Goal: Transaction & Acquisition: Book appointment/travel/reservation

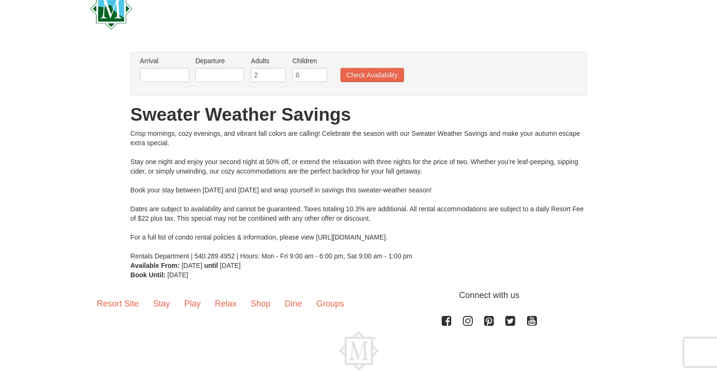
scroll to position [47, 0]
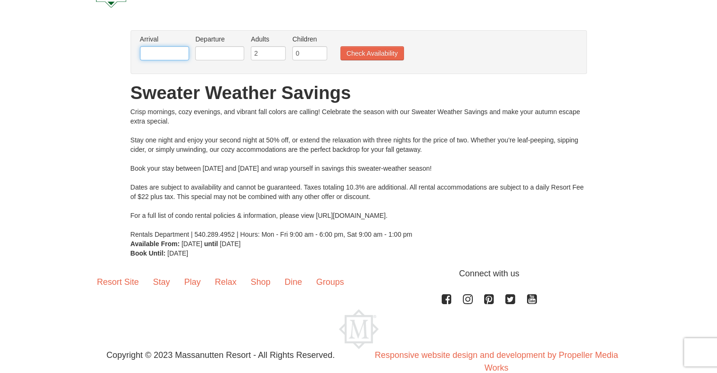
click at [168, 50] on input "text" at bounding box center [164, 53] width 49 height 14
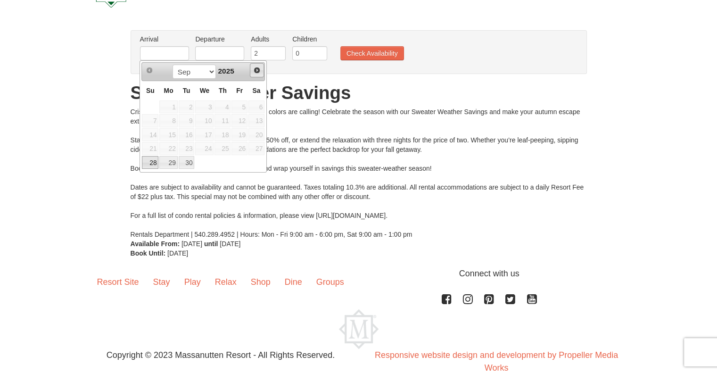
click at [257, 72] on span "Next" at bounding box center [257, 70] width 8 height 8
click at [111, 119] on div "× From: To: Adults: 2 Children: 0 Change Arrival Please format dates MM/DD/YYYY…" at bounding box center [358, 144] width 717 height 247
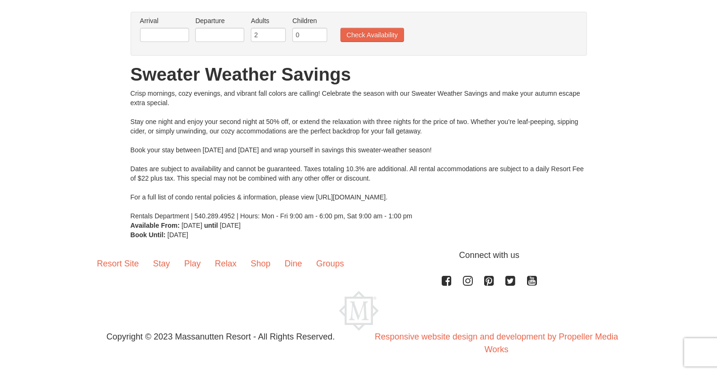
scroll to position [0, 0]
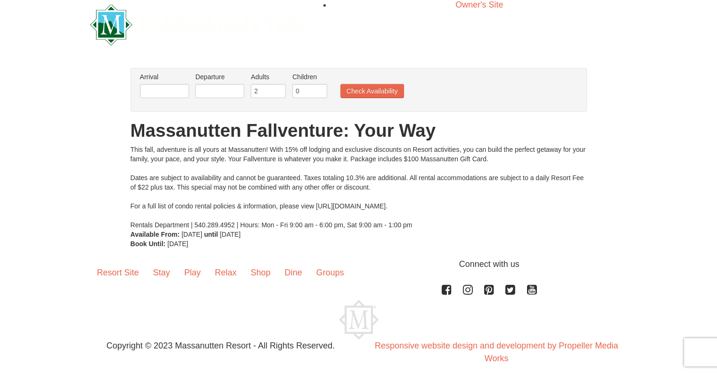
scroll to position [18, 0]
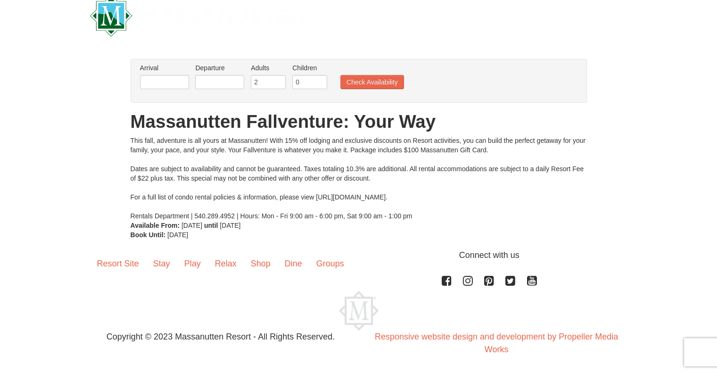
click at [182, 73] on li "Arrival Please format dates MM/DD/YYYY Please format dates MM/DD/YYYY" at bounding box center [165, 78] width 54 height 31
drag, startPoint x: 175, startPoint y: 78, endPoint x: 193, endPoint y: 84, distance: 18.9
click at [175, 78] on input "text" at bounding box center [164, 82] width 49 height 14
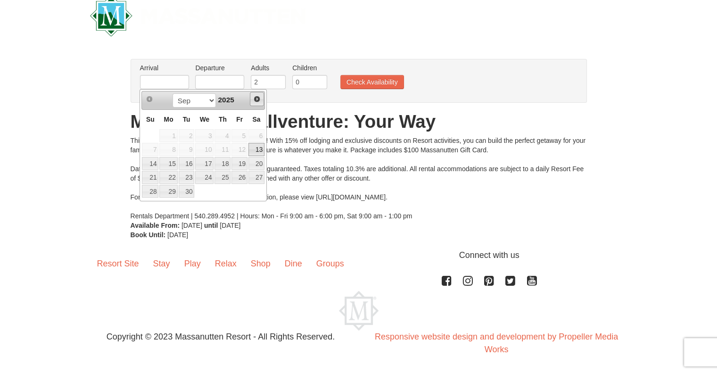
click at [257, 103] on link "Next" at bounding box center [257, 99] width 14 height 14
click at [206, 179] on link "22" at bounding box center [204, 177] width 18 height 13
type input "[DATE]"
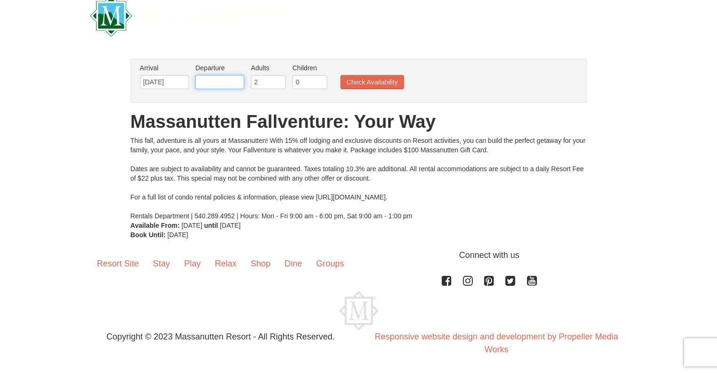
click at [215, 81] on input "text" at bounding box center [219, 82] width 49 height 14
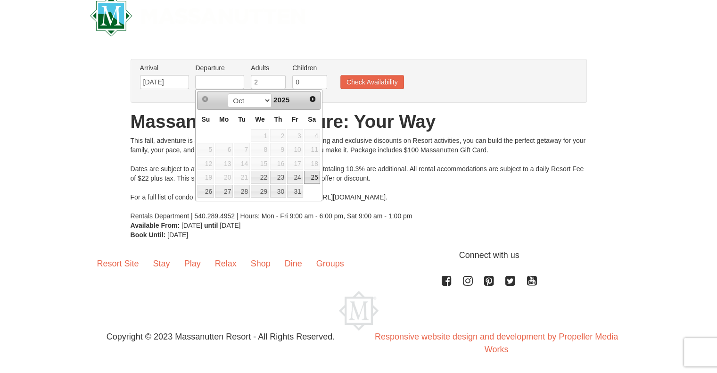
click at [315, 179] on link "25" at bounding box center [312, 177] width 16 height 13
type input "[DATE]"
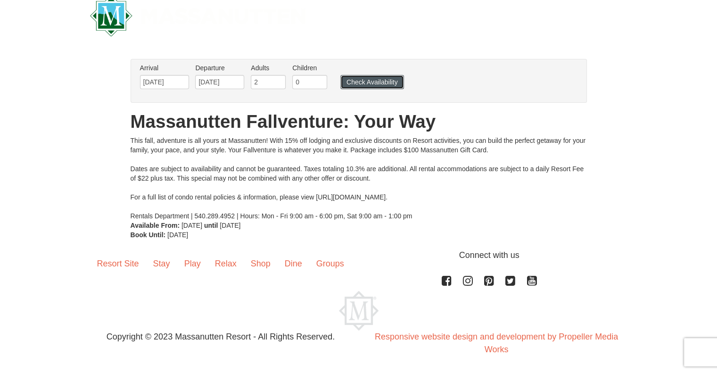
click at [381, 75] on button "Check Availability" at bounding box center [372, 82] width 64 height 14
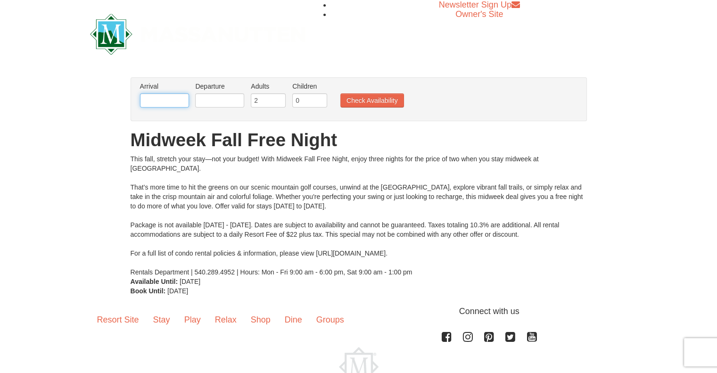
click at [175, 98] on input "text" at bounding box center [164, 100] width 49 height 14
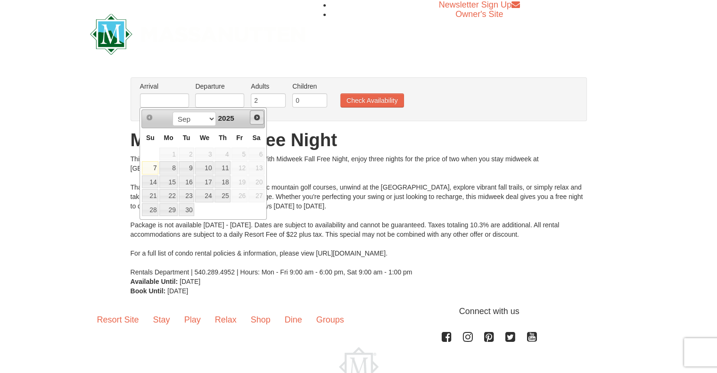
click at [255, 120] on span "Next" at bounding box center [257, 118] width 8 height 8
click at [205, 196] on link "22" at bounding box center [204, 195] width 18 height 13
type input "10/22/2025"
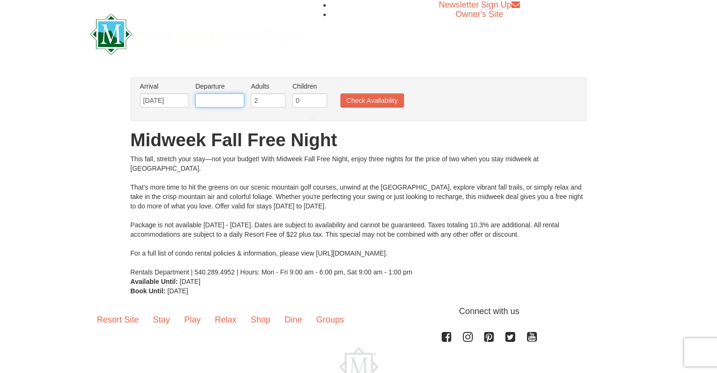
click at [226, 106] on input "text" at bounding box center [219, 100] width 49 height 14
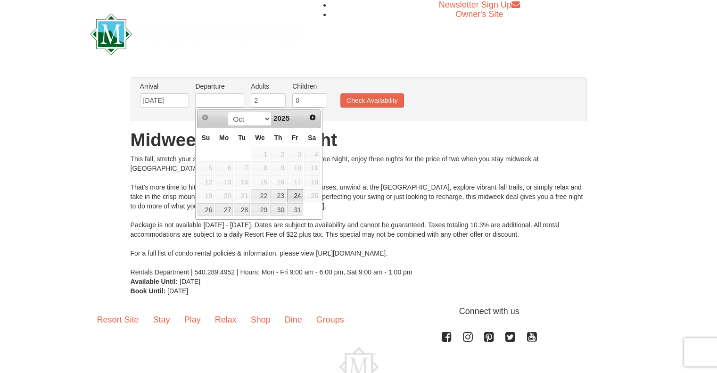
click at [299, 194] on link "24" at bounding box center [295, 195] width 16 height 13
type input "10/24/2025"
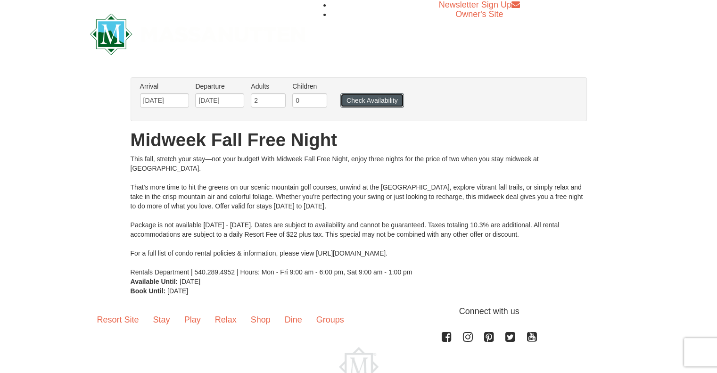
click at [351, 105] on button "Check Availability" at bounding box center [372, 100] width 64 height 14
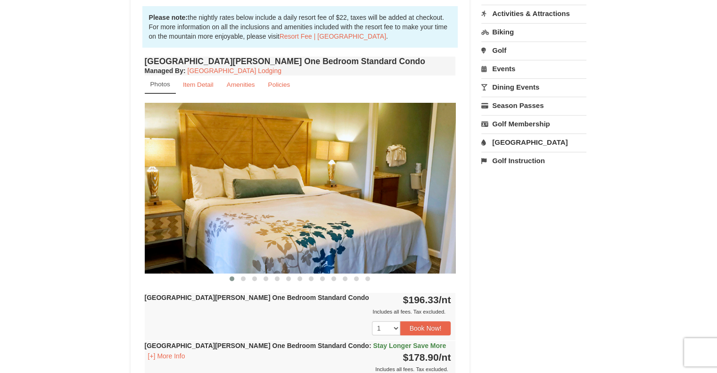
scroll to position [282, 0]
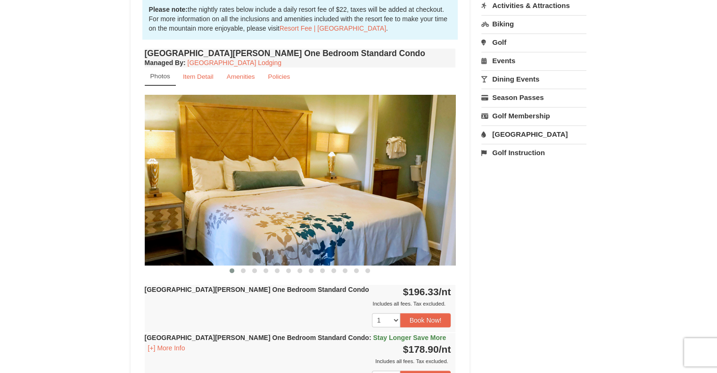
click at [432, 173] on img at bounding box center [300, 180] width 311 height 170
click at [243, 273] on button at bounding box center [243, 270] width 11 height 9
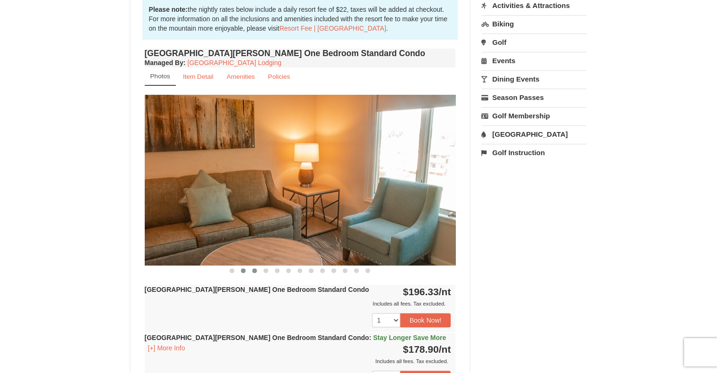
click at [255, 270] on span at bounding box center [254, 270] width 5 height 5
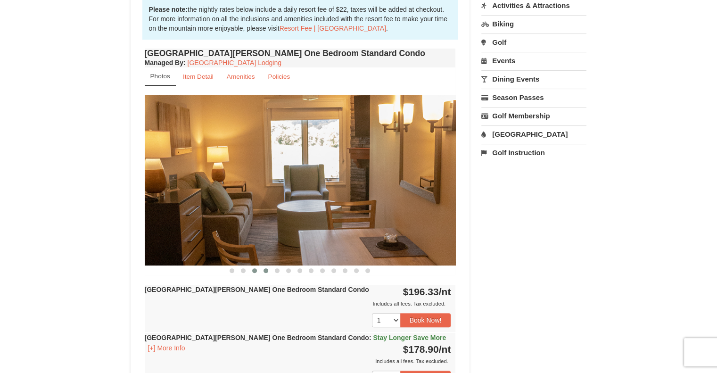
click at [269, 270] on button at bounding box center [265, 270] width 11 height 9
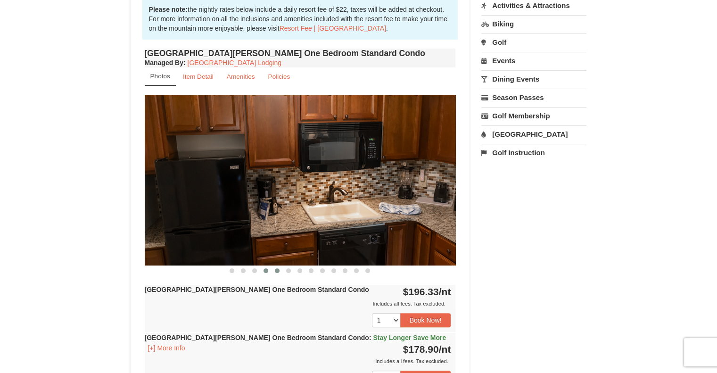
click at [277, 271] on span at bounding box center [277, 270] width 5 height 5
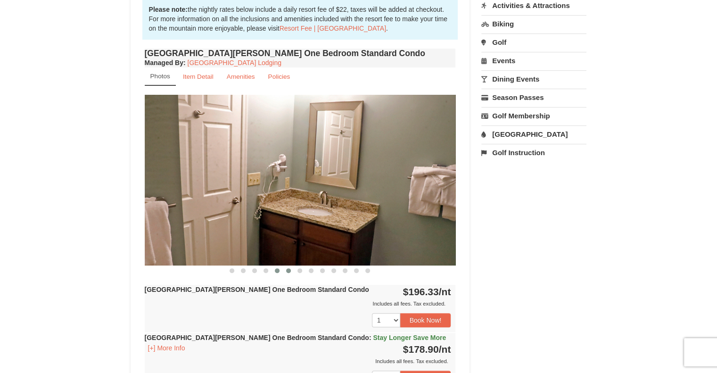
click at [294, 273] on button at bounding box center [288, 270] width 11 height 9
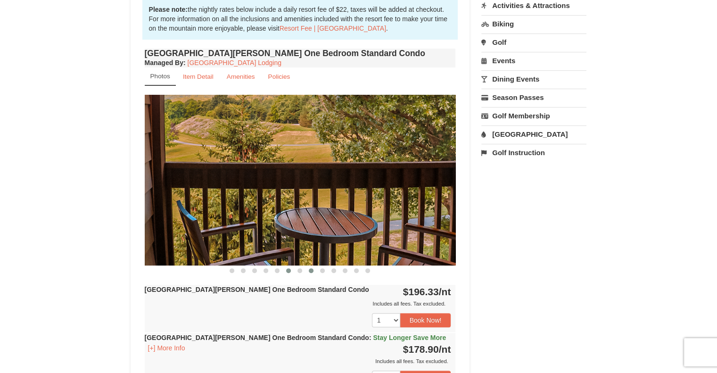
click at [311, 270] on span at bounding box center [311, 270] width 5 height 5
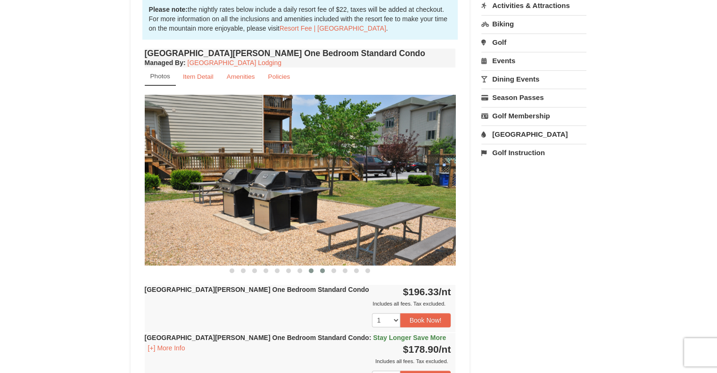
click at [325, 271] on button at bounding box center [322, 270] width 11 height 9
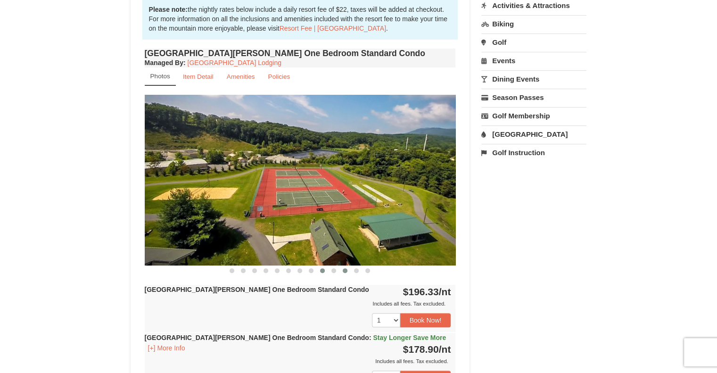
click at [339, 271] on button at bounding box center [344, 270] width 11 height 9
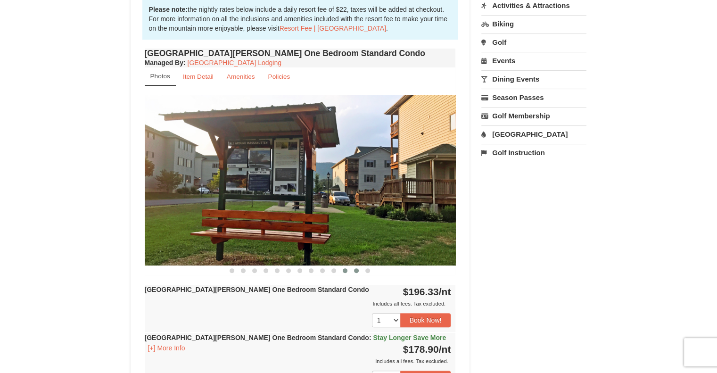
click at [355, 271] on span at bounding box center [356, 270] width 5 height 5
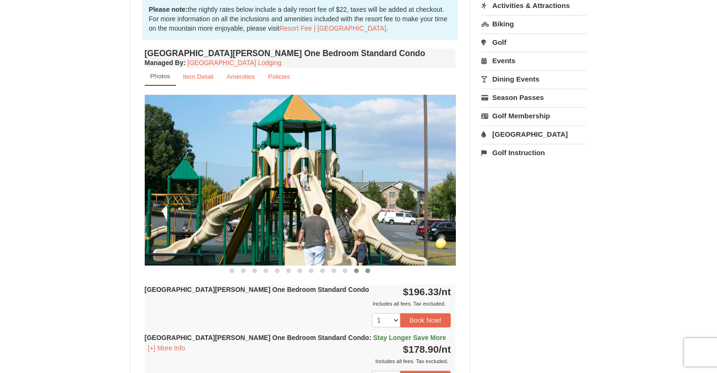
click at [371, 272] on button at bounding box center [367, 270] width 11 height 9
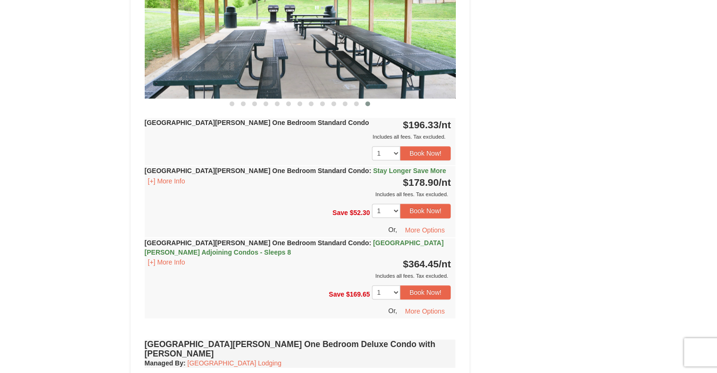
scroll to position [472, 0]
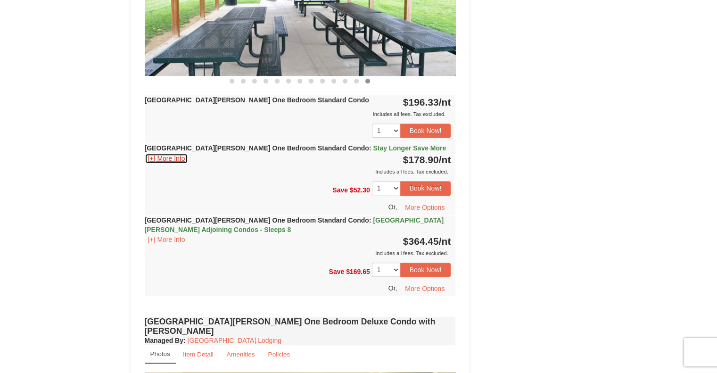
click at [164, 156] on button "[+] More Info" at bounding box center [167, 158] width 44 height 10
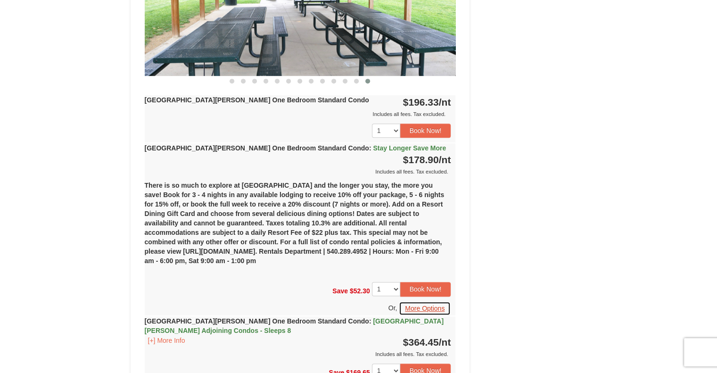
click at [409, 308] on button "More Options" at bounding box center [425, 308] width 52 height 14
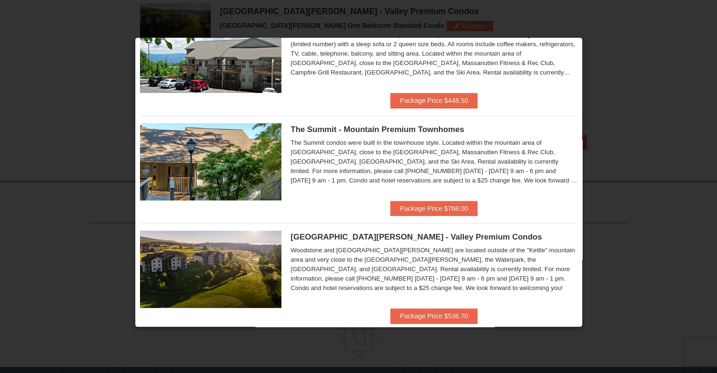
scroll to position [424, 0]
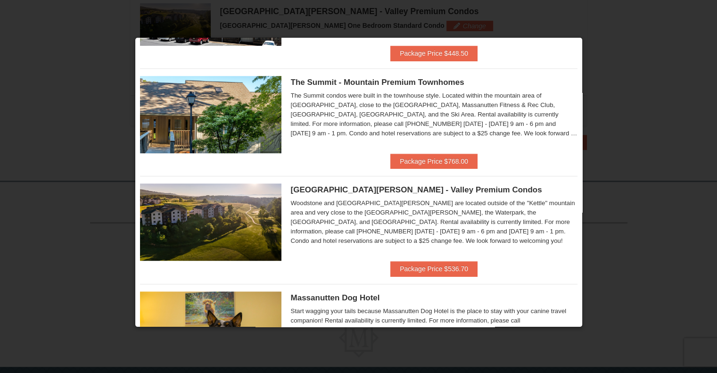
click at [611, 60] on div at bounding box center [358, 186] width 717 height 373
click at [617, 141] on div at bounding box center [358, 186] width 717 height 373
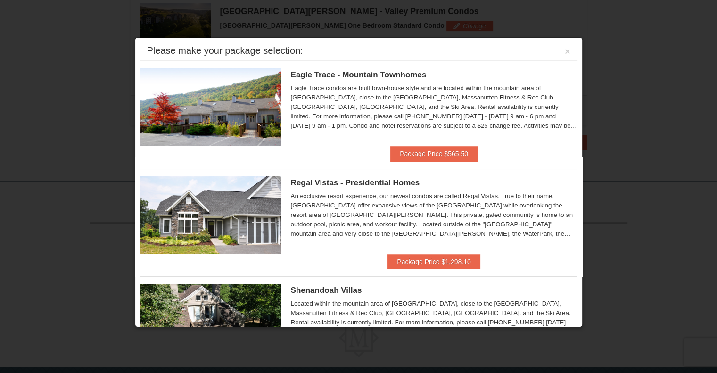
scroll to position [0, 0]
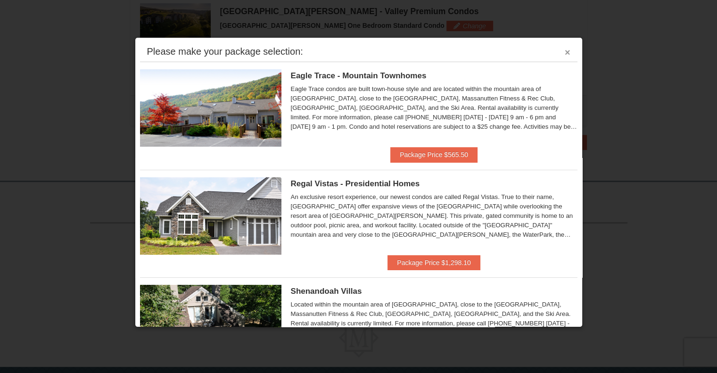
click at [565, 49] on button "×" at bounding box center [568, 52] width 6 height 9
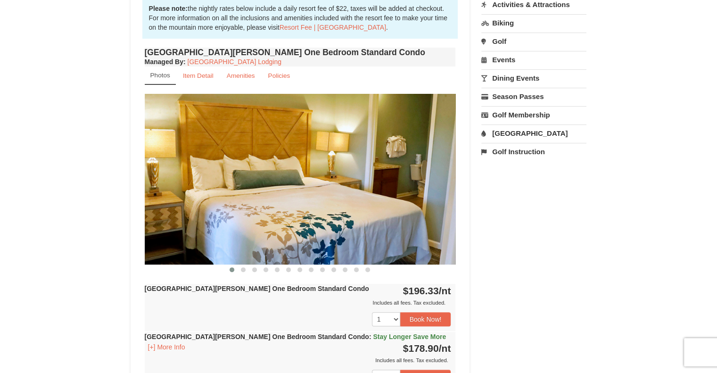
scroll to position [330, 0]
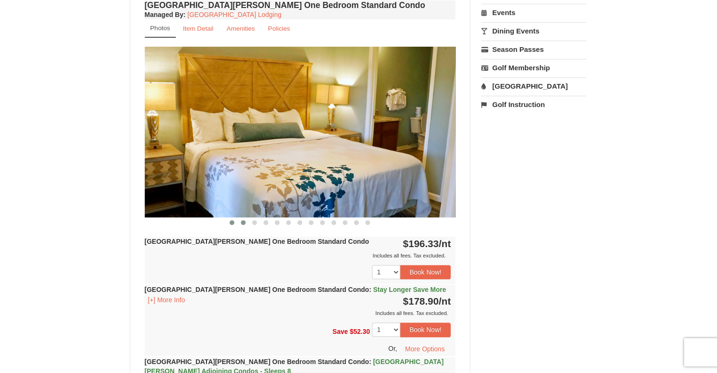
click at [241, 223] on span at bounding box center [243, 222] width 5 height 5
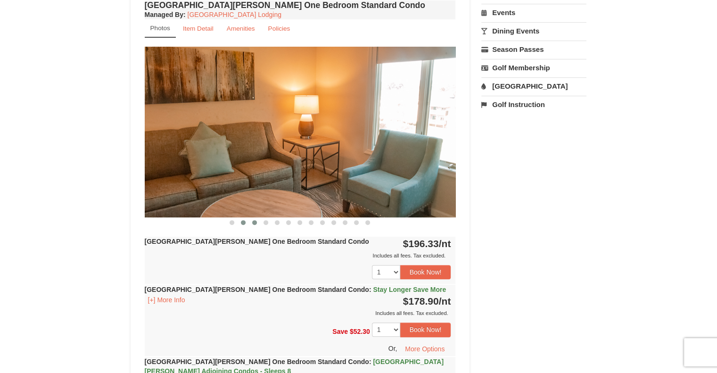
click at [250, 223] on button at bounding box center [254, 222] width 11 height 9
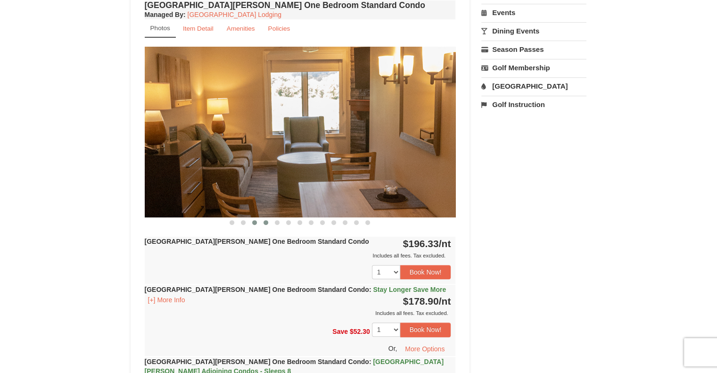
click at [262, 221] on button at bounding box center [265, 222] width 11 height 9
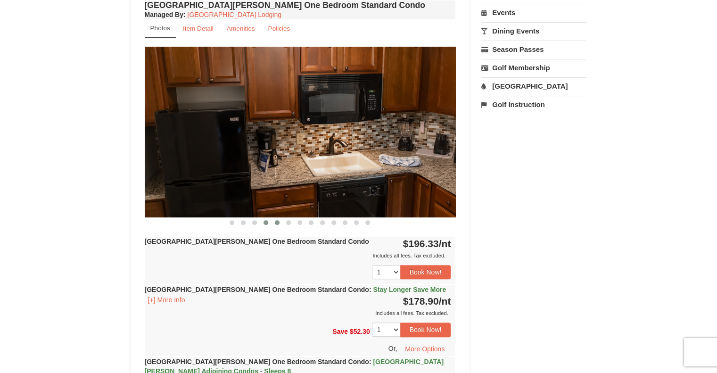
click at [277, 220] on span at bounding box center [277, 222] width 5 height 5
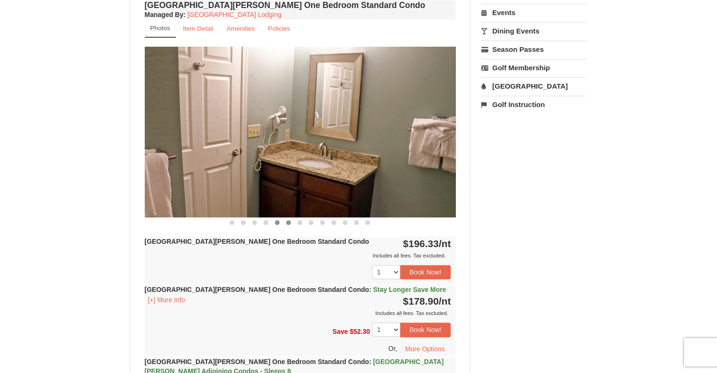
click at [286, 221] on span at bounding box center [288, 222] width 5 height 5
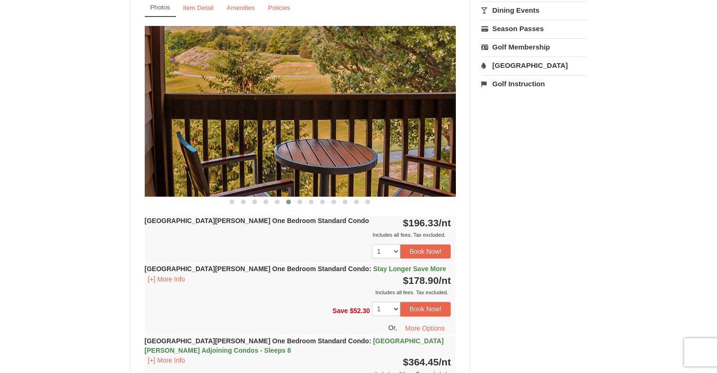
scroll to position [377, 0]
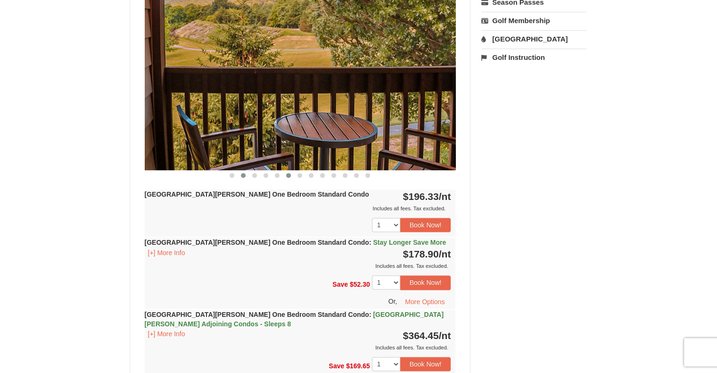
click at [245, 174] on span at bounding box center [243, 175] width 5 height 5
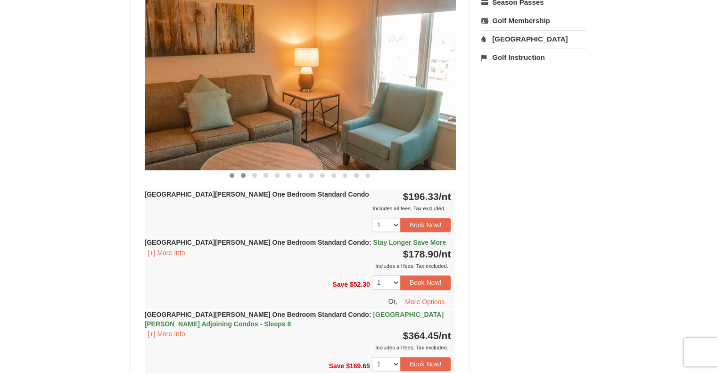
click at [232, 174] on span at bounding box center [232, 175] width 5 height 5
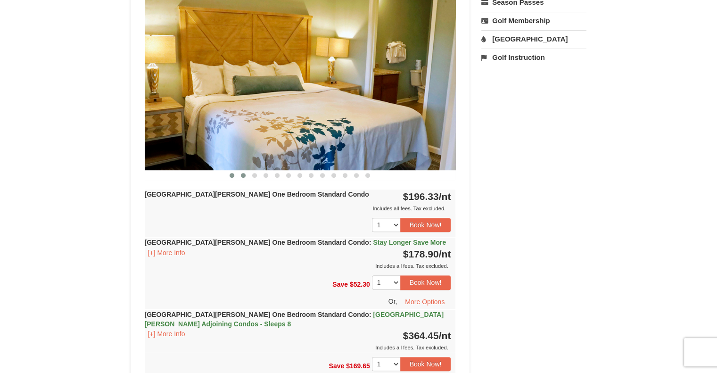
click at [241, 174] on span at bounding box center [243, 175] width 5 height 5
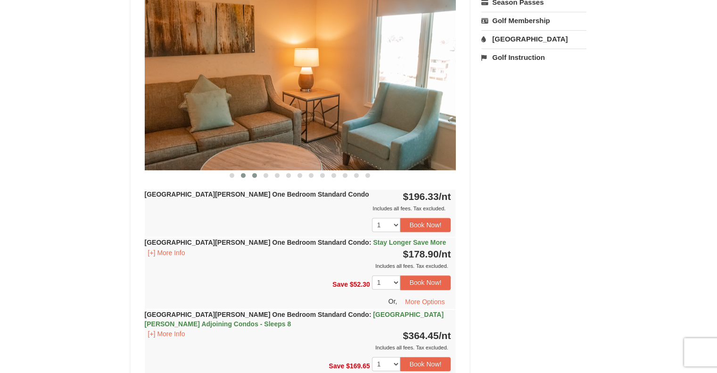
click at [256, 175] on span at bounding box center [254, 175] width 5 height 5
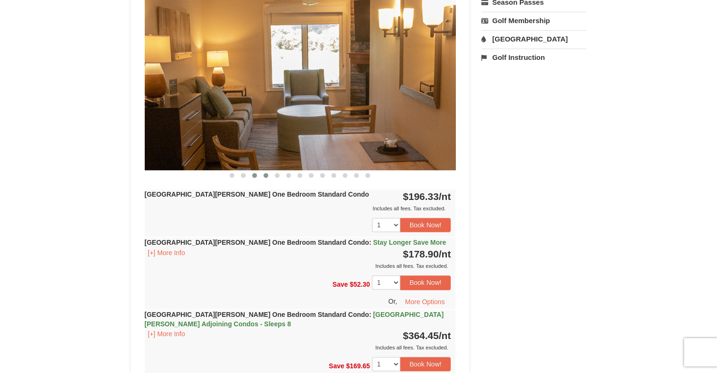
click at [265, 177] on button at bounding box center [265, 175] width 11 height 9
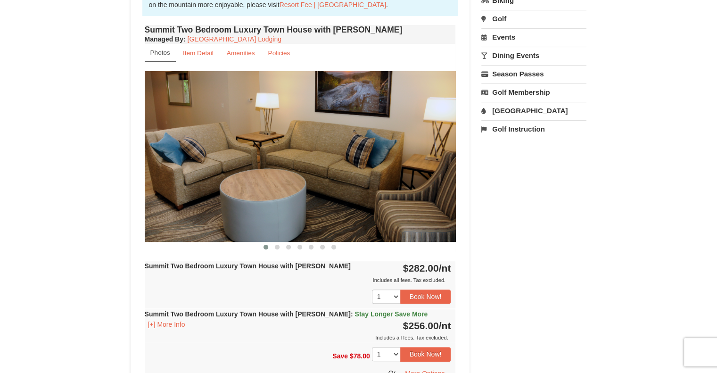
scroll to position [283, 0]
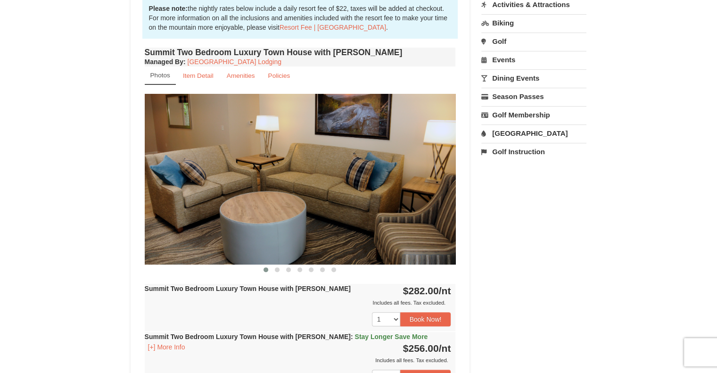
click at [447, 198] on img at bounding box center [300, 179] width 311 height 170
click at [282, 266] on button at bounding box center [277, 269] width 11 height 9
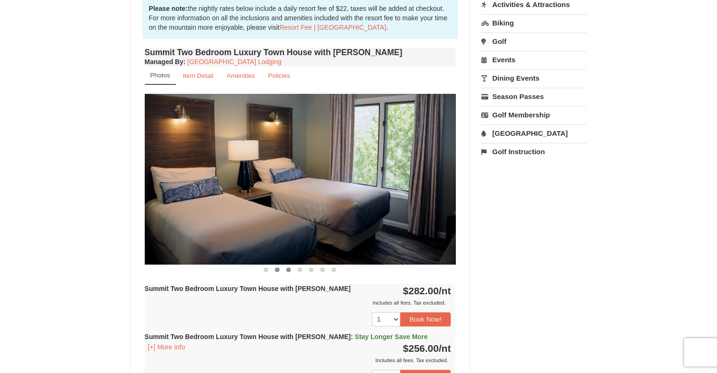
click at [291, 268] on button at bounding box center [288, 269] width 11 height 9
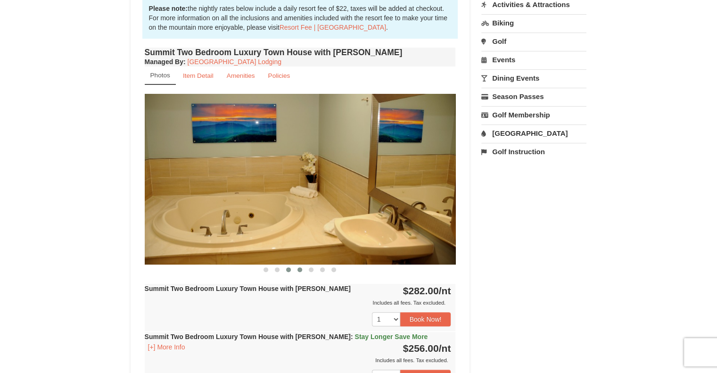
click at [298, 267] on span at bounding box center [300, 269] width 5 height 5
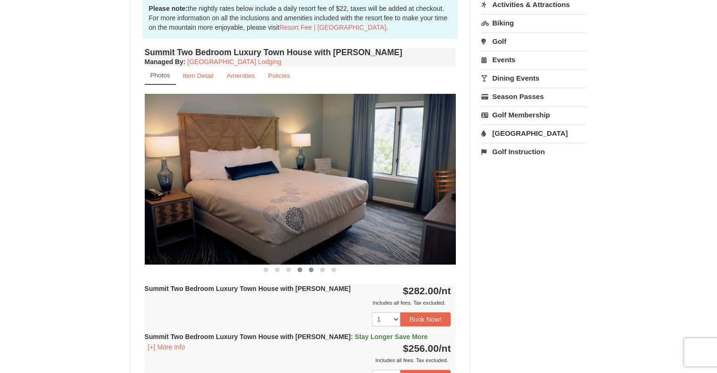
click at [312, 269] on span at bounding box center [311, 269] width 5 height 5
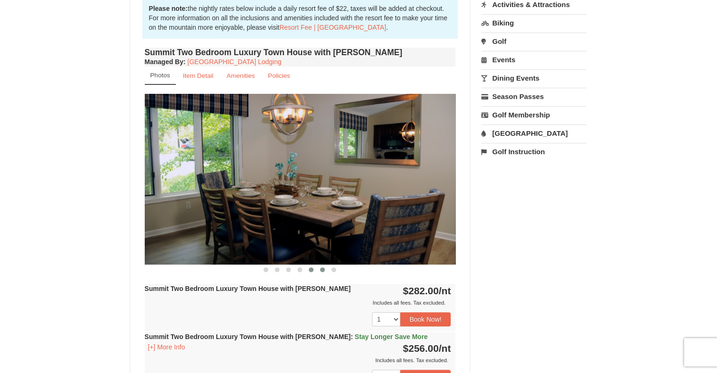
click at [320, 270] on span at bounding box center [322, 269] width 5 height 5
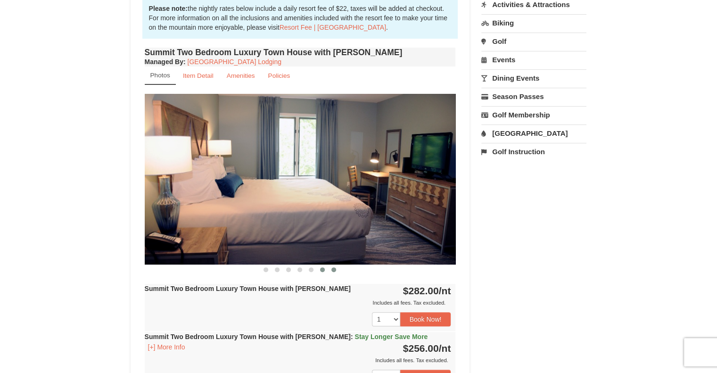
click at [333, 269] on span at bounding box center [333, 269] width 5 height 5
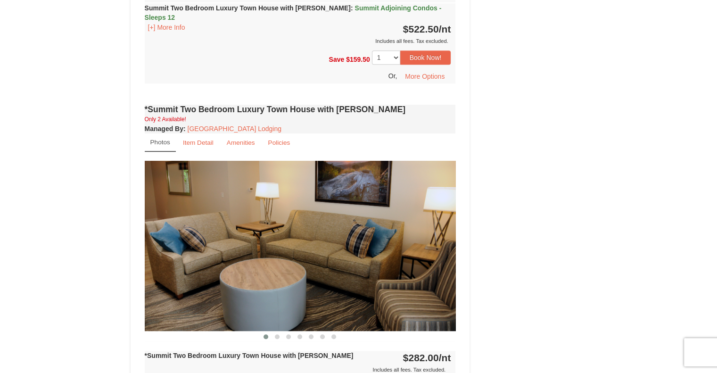
scroll to position [707, 0]
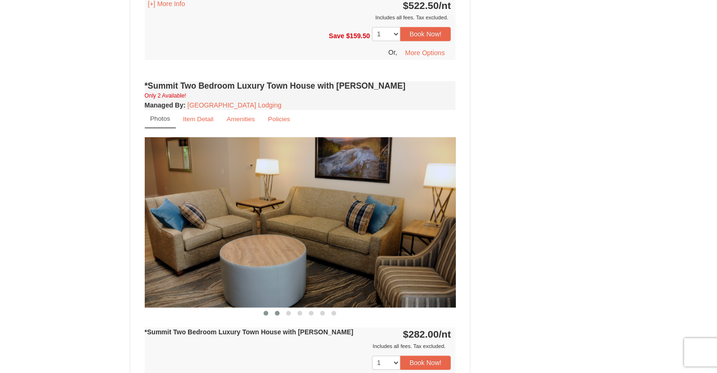
click at [277, 311] on span at bounding box center [277, 313] width 5 height 5
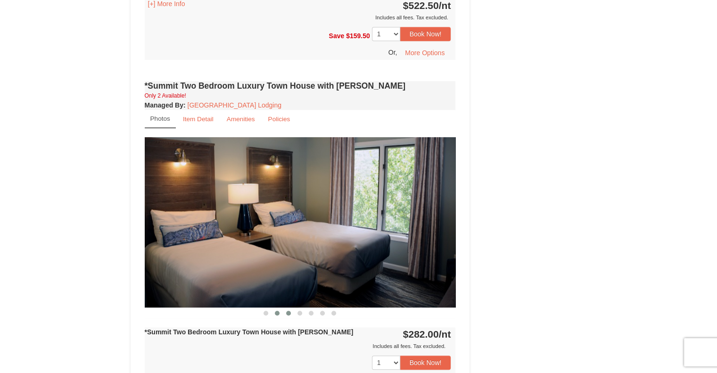
click at [287, 311] on span at bounding box center [288, 313] width 5 height 5
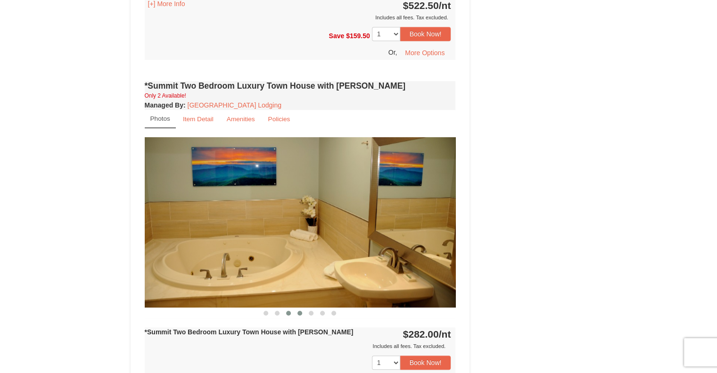
click at [298, 311] on span at bounding box center [300, 313] width 5 height 5
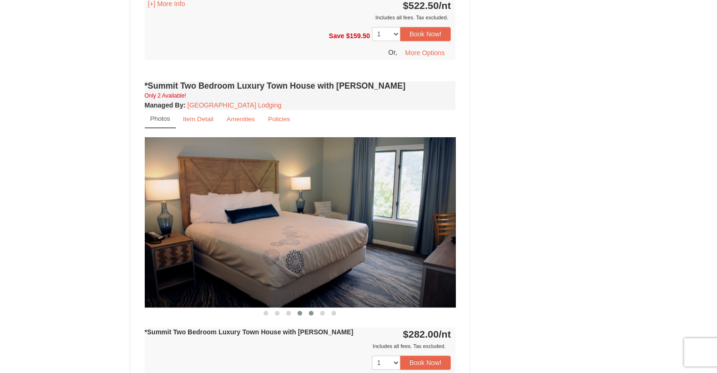
click at [311, 311] on span at bounding box center [311, 313] width 5 height 5
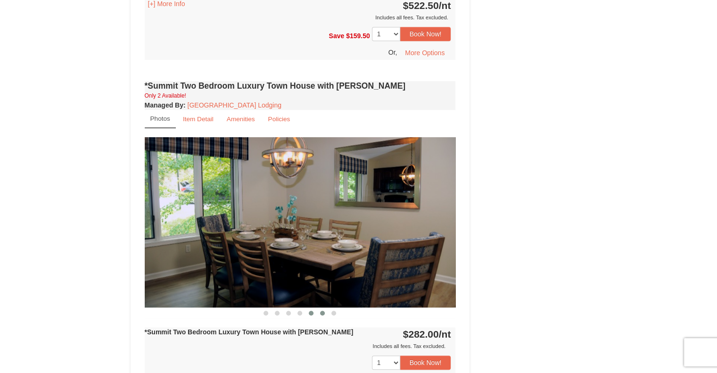
click at [323, 311] on span at bounding box center [322, 313] width 5 height 5
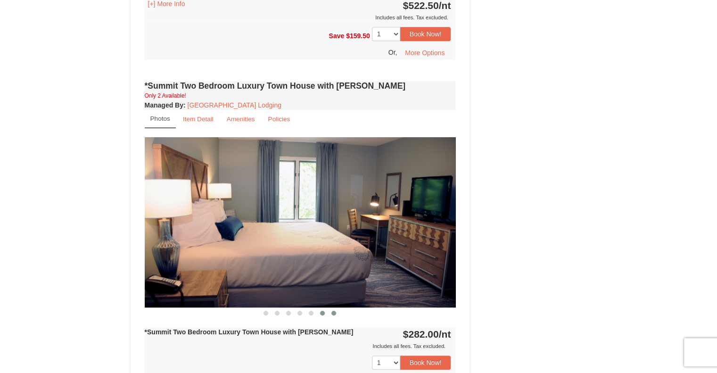
click at [331, 308] on button at bounding box center [333, 312] width 11 height 9
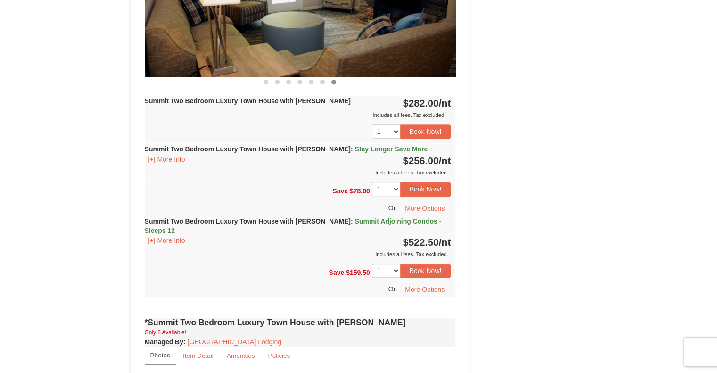
scroll to position [472, 0]
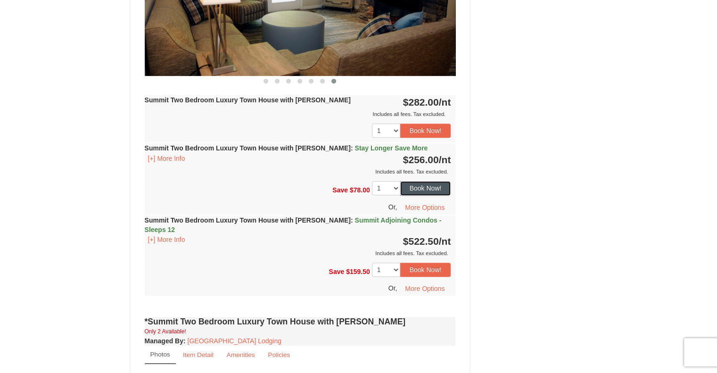
click at [414, 188] on button "Book Now!" at bounding box center [425, 188] width 51 height 14
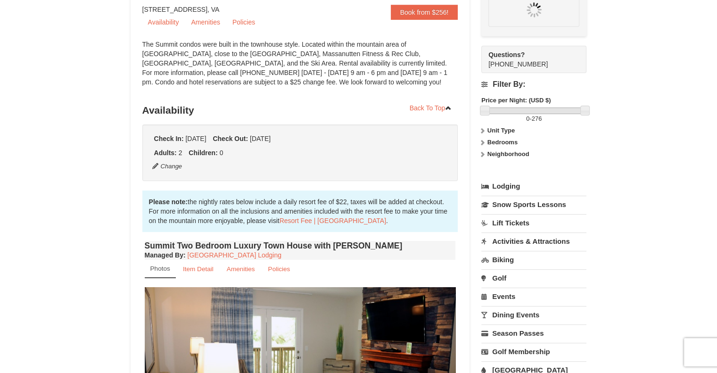
scroll to position [83, 0]
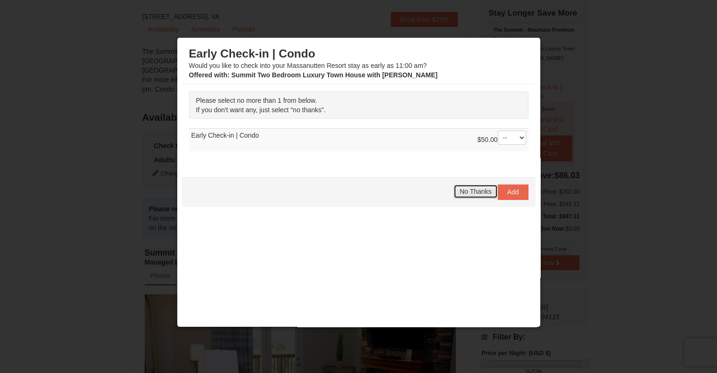
click at [472, 196] on button "No Thanks" at bounding box center [476, 191] width 44 height 14
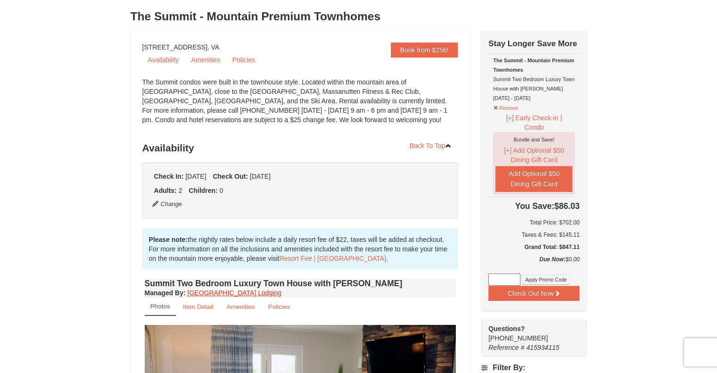
scroll to position [35, 0]
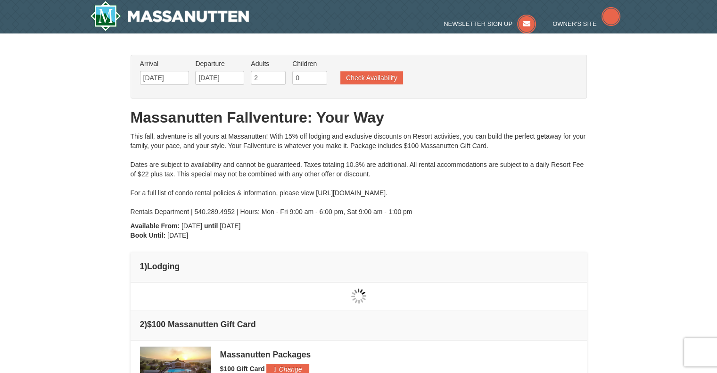
type input "[DATE]"
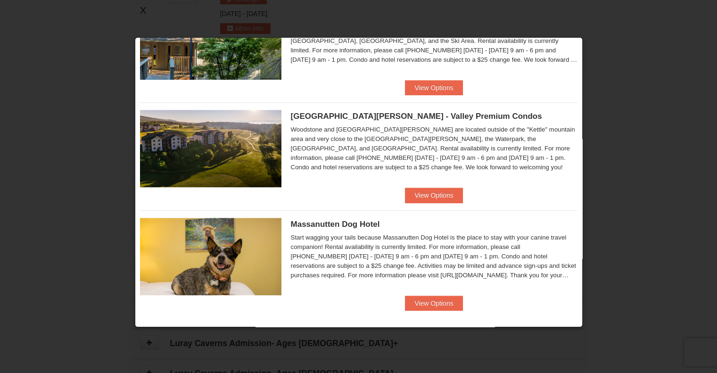
scroll to position [502, 0]
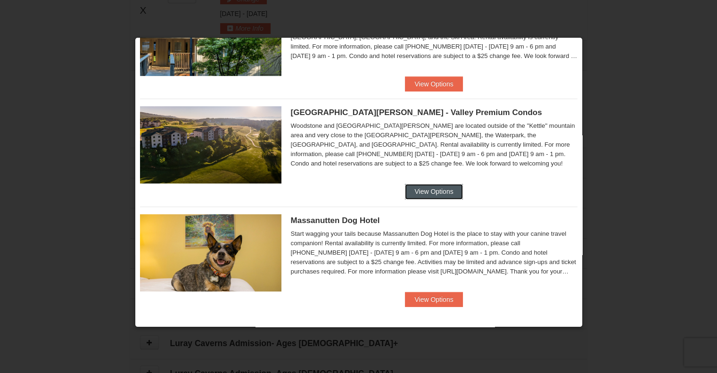
click at [426, 190] on button "View Options" at bounding box center [434, 191] width 58 height 15
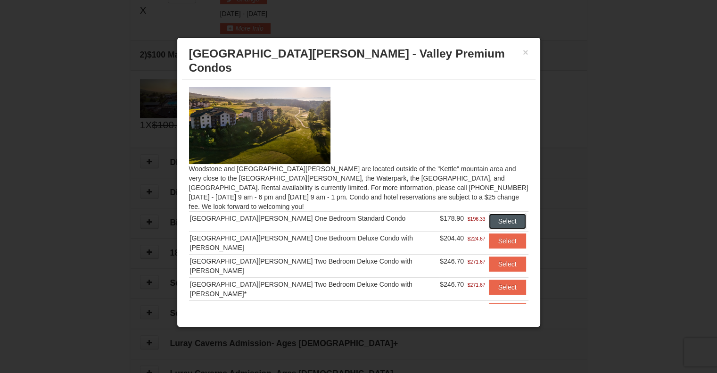
click at [494, 214] on button "Select" at bounding box center [507, 221] width 37 height 15
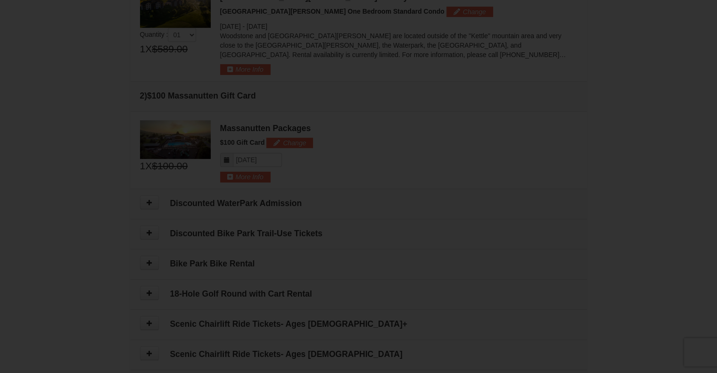
scroll to position [339, 0]
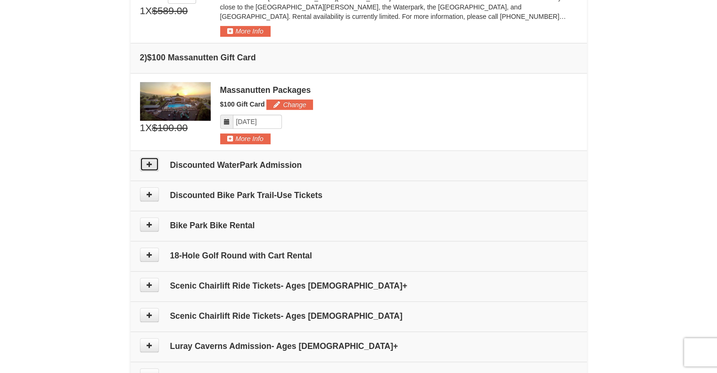
click at [151, 165] on icon at bounding box center [149, 164] width 7 height 7
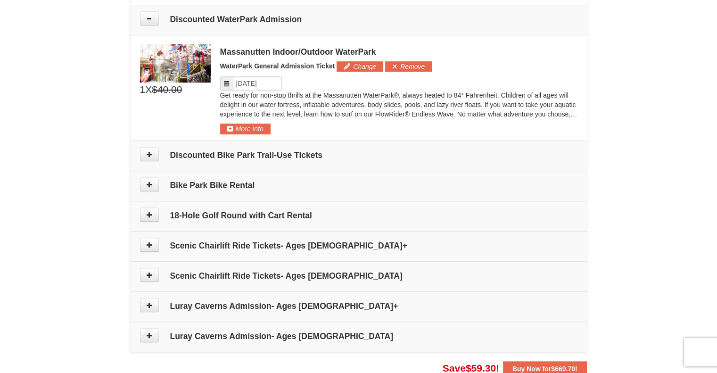
scroll to position [489, 0]
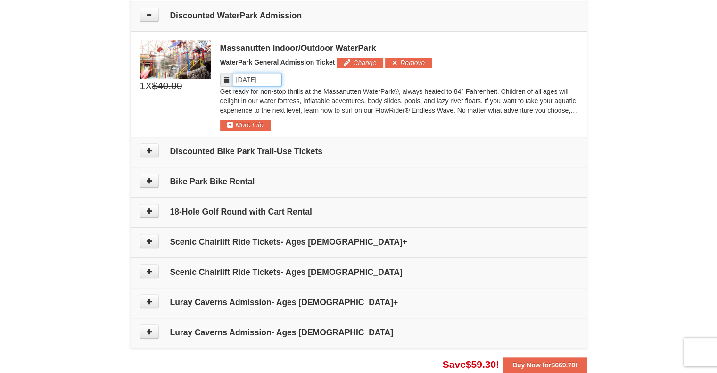
click at [241, 79] on input "Please format dates MM/DD/YYYY" at bounding box center [257, 80] width 49 height 14
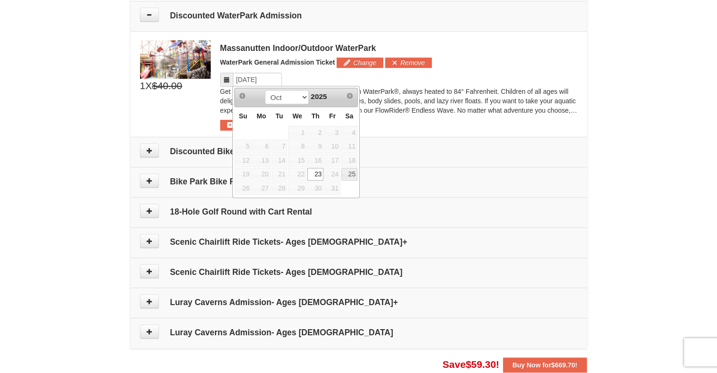
click at [314, 172] on link "23" at bounding box center [315, 174] width 16 height 13
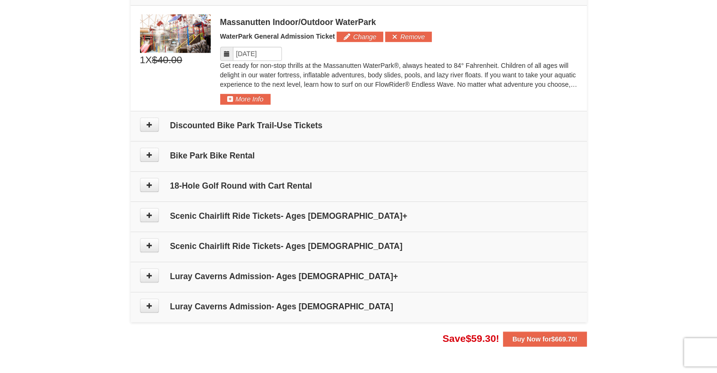
scroll to position [536, 0]
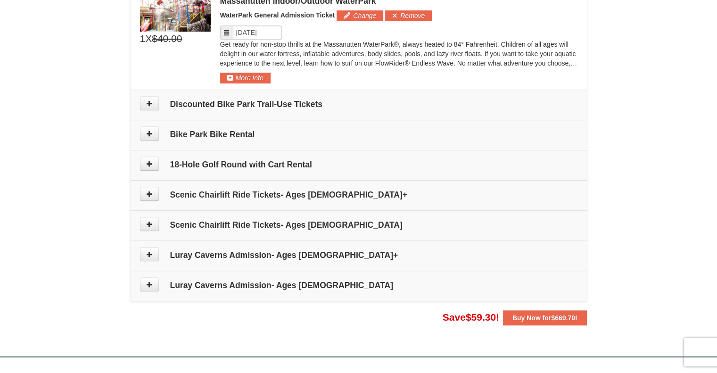
click at [139, 96] on td "Discounted Bike Park Trail-Use Tickets" at bounding box center [359, 105] width 456 height 30
click at [144, 99] on button at bounding box center [149, 103] width 19 height 14
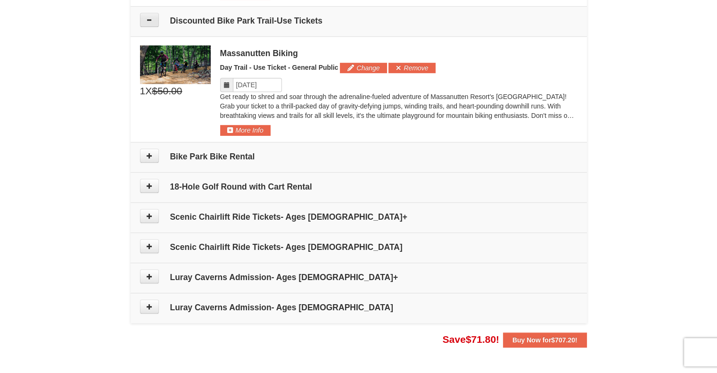
scroll to position [624, 0]
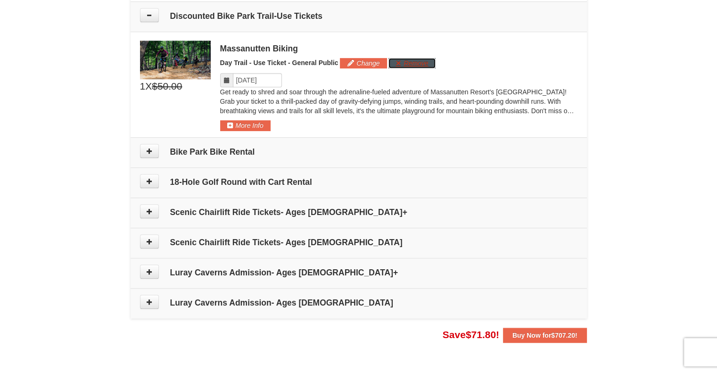
click at [399, 62] on button "Remove" at bounding box center [412, 63] width 47 height 10
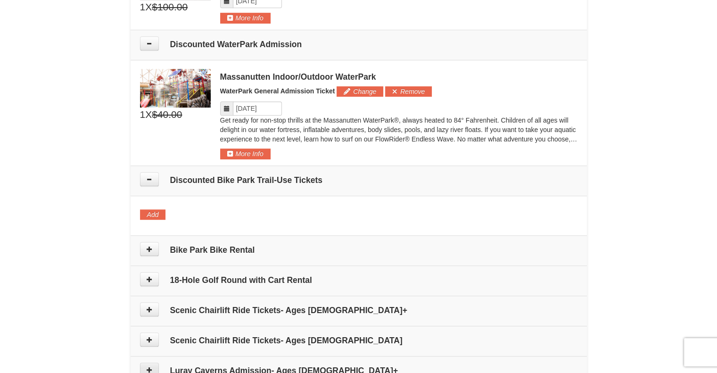
scroll to position [436, 0]
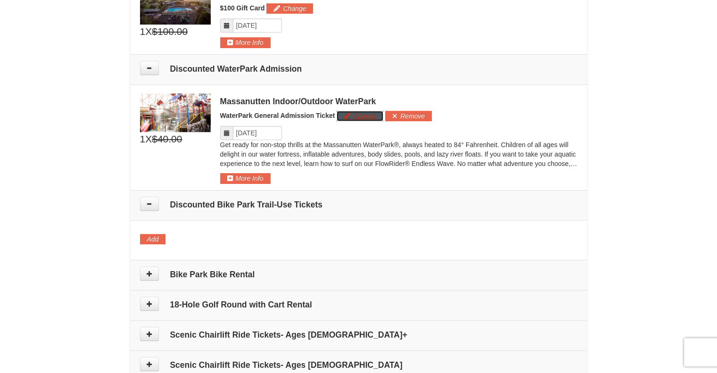
click at [353, 114] on button "Change" at bounding box center [360, 116] width 47 height 10
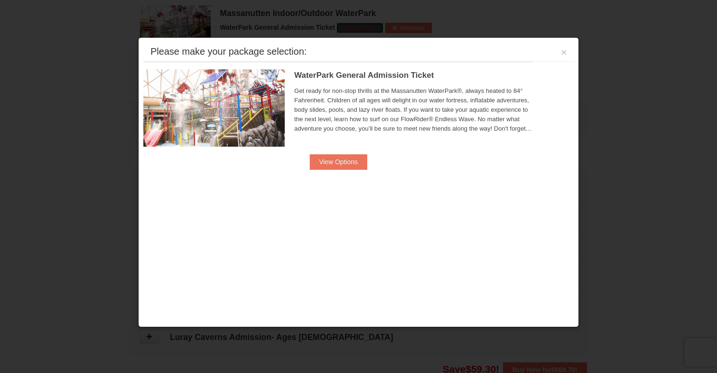
scroll to position [528, 0]
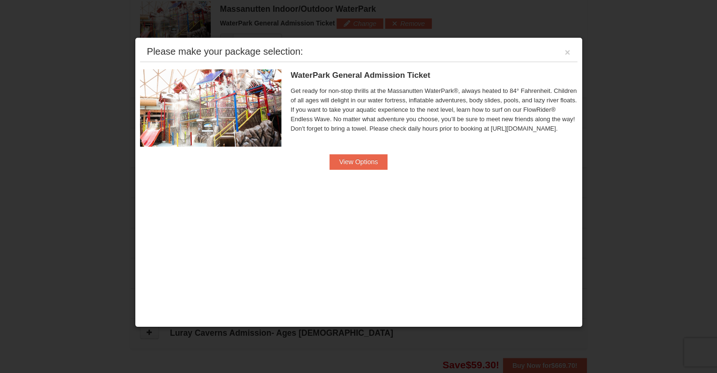
click at [561, 52] on div "Please make your package selection: ×" at bounding box center [359, 51] width 438 height 19
click at [565, 51] on button "×" at bounding box center [568, 52] width 6 height 9
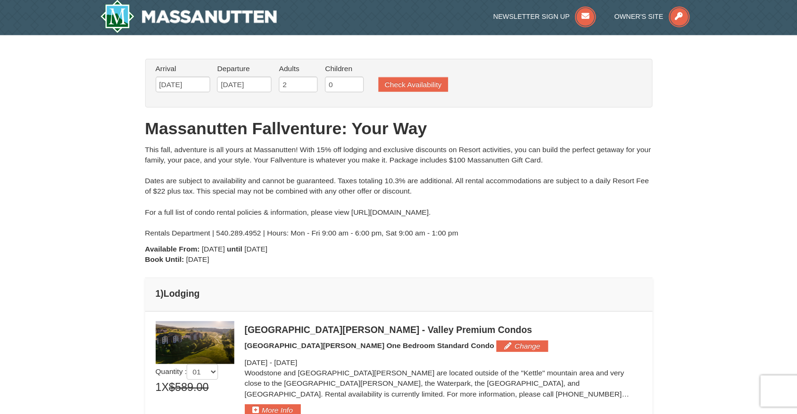
scroll to position [0, 0]
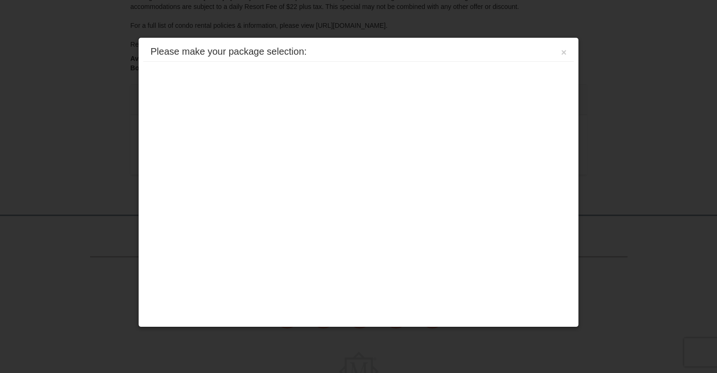
scroll to position [271, 0]
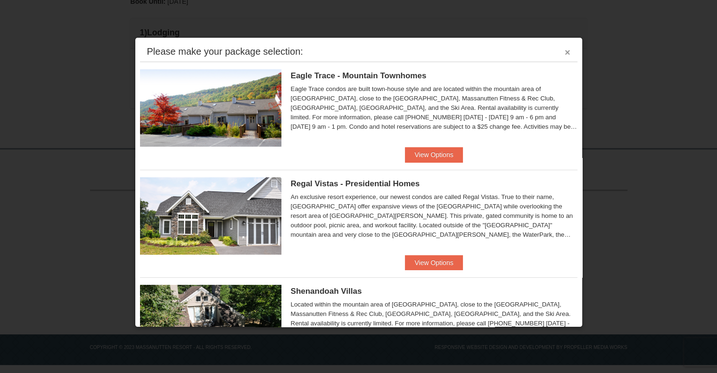
click at [565, 50] on button "×" at bounding box center [568, 52] width 6 height 9
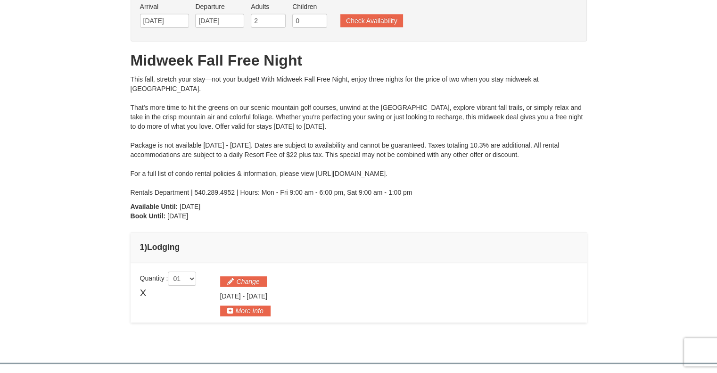
scroll to position [35, 0]
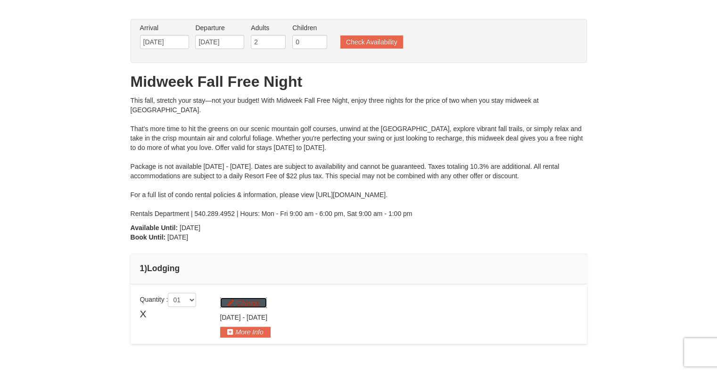
click at [239, 305] on button "Change" at bounding box center [243, 303] width 47 height 10
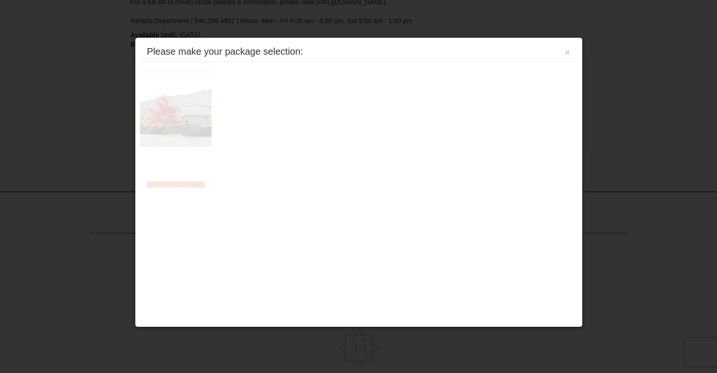
scroll to position [271, 0]
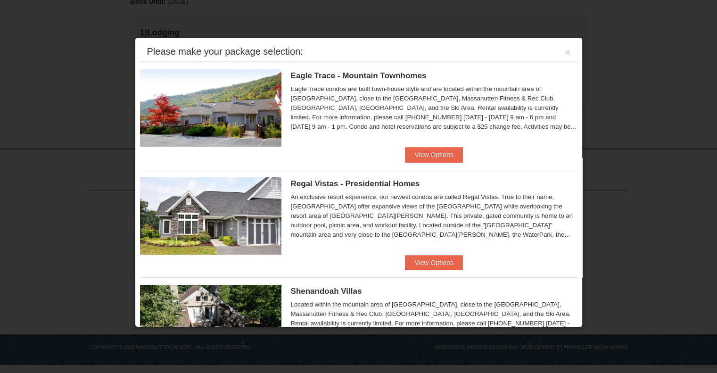
click at [564, 54] on div "Please make your package selection: ×" at bounding box center [359, 51] width 438 height 19
click at [565, 51] on button "×" at bounding box center [568, 52] width 6 height 9
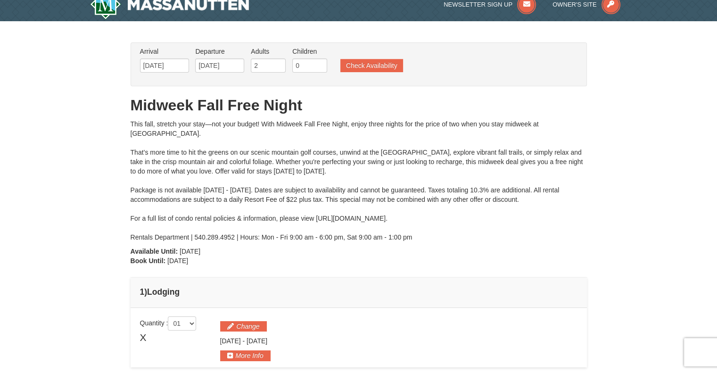
scroll to position [0, 0]
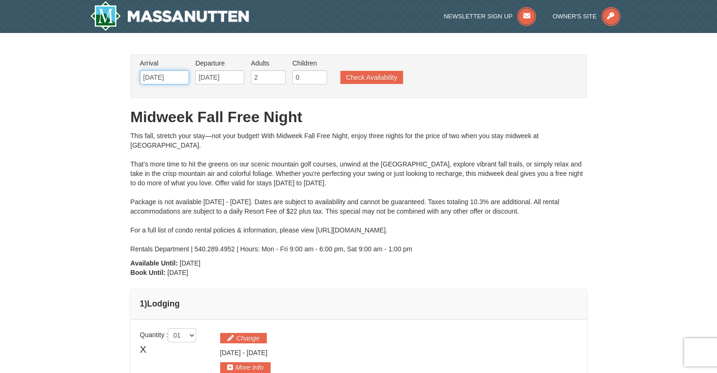
click at [163, 77] on input "[DATE]" at bounding box center [164, 77] width 49 height 14
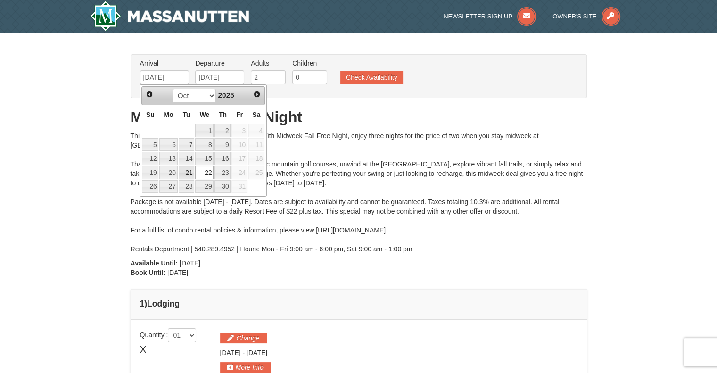
click at [190, 174] on link "21" at bounding box center [187, 172] width 16 height 13
type input "10/21/2025"
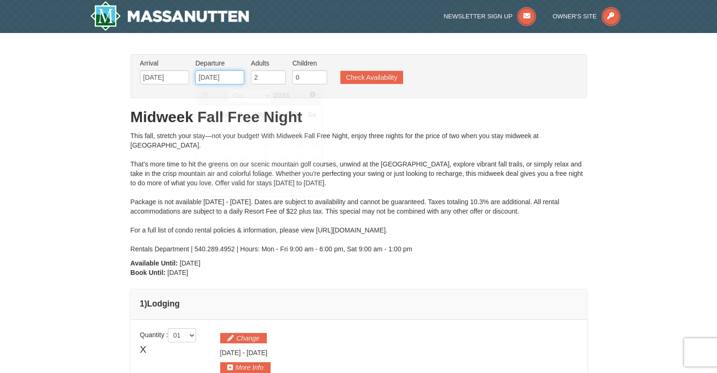
click at [226, 73] on input "[DATE]" at bounding box center [219, 77] width 49 height 14
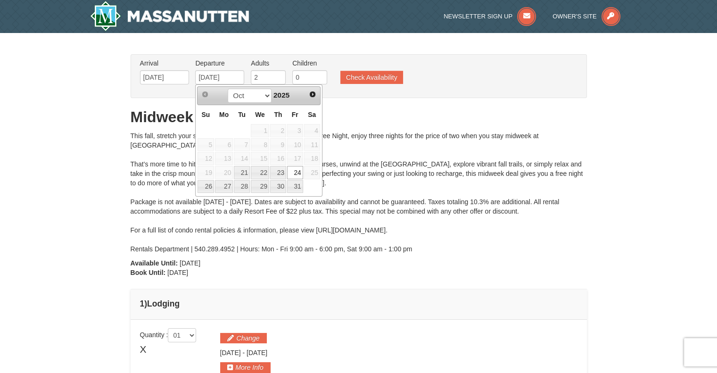
click at [298, 174] on link "24" at bounding box center [295, 172] width 16 height 13
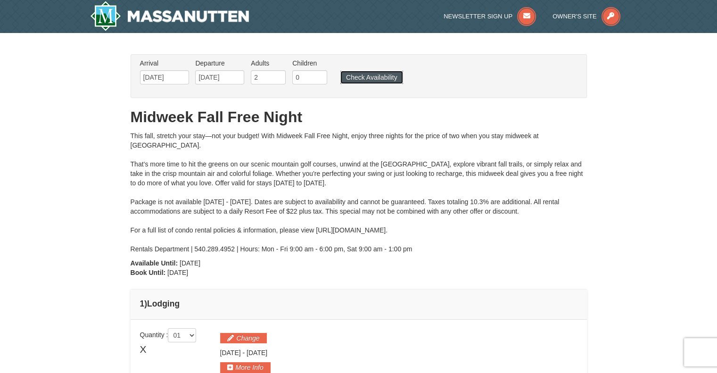
click at [371, 81] on button "Check Availability" at bounding box center [371, 77] width 63 height 13
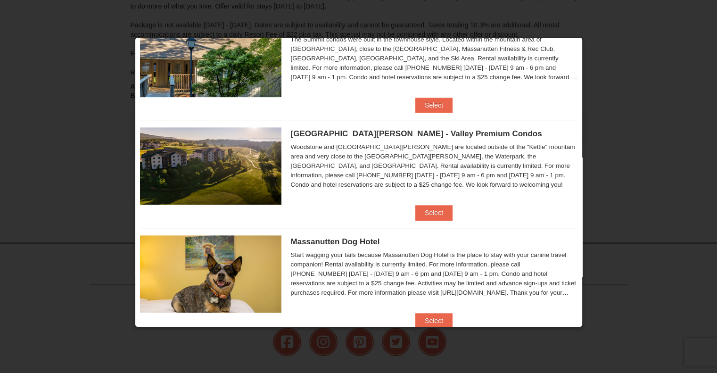
scroll to position [501, 0]
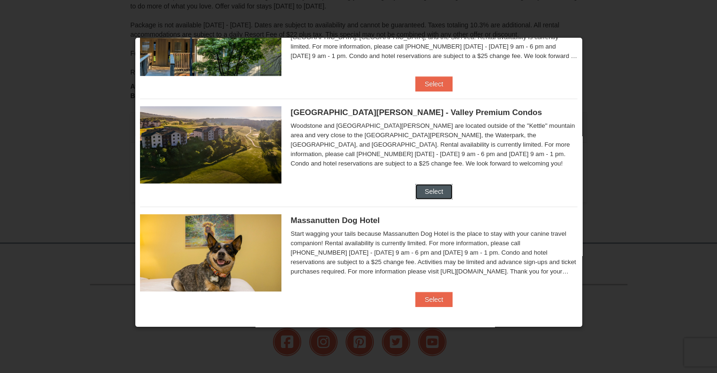
click at [427, 190] on button "Select" at bounding box center [433, 191] width 37 height 15
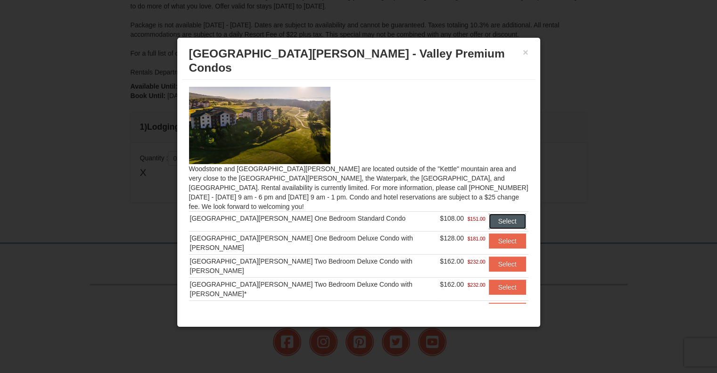
click at [489, 214] on button "Select" at bounding box center [507, 221] width 37 height 15
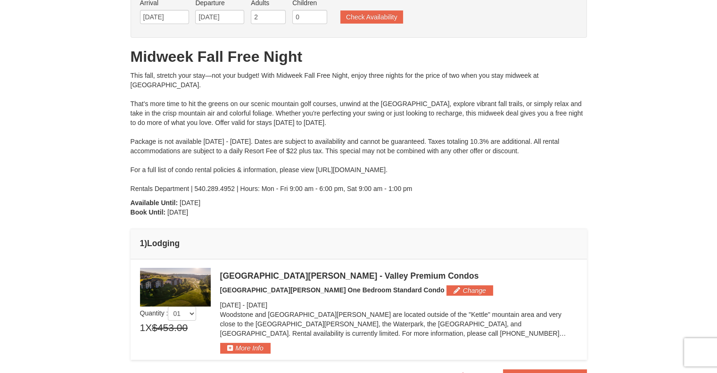
scroll to position [83, 0]
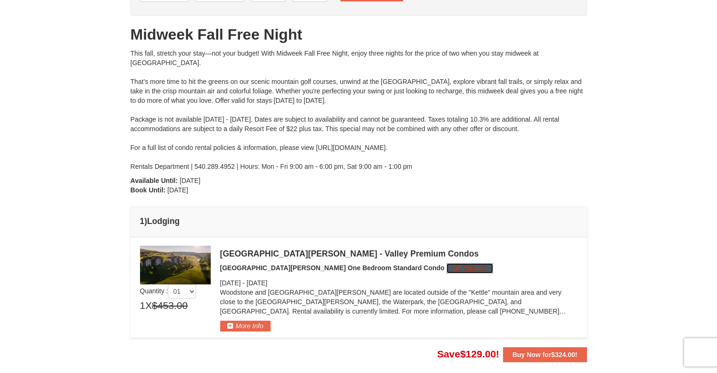
click at [447, 265] on button "Change" at bounding box center [470, 268] width 47 height 10
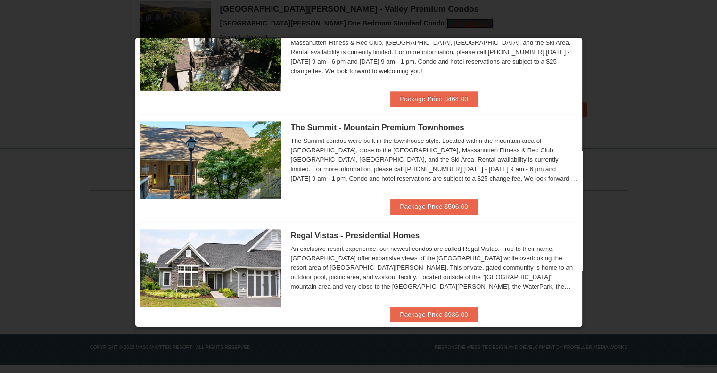
scroll to position [501, 0]
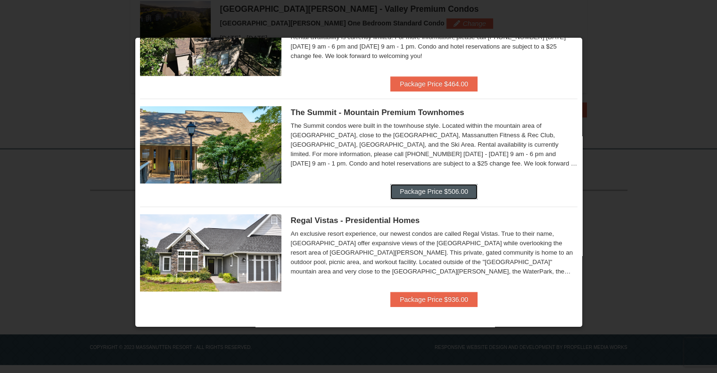
click at [415, 188] on button "Package Price $506.00" at bounding box center [433, 191] width 87 height 15
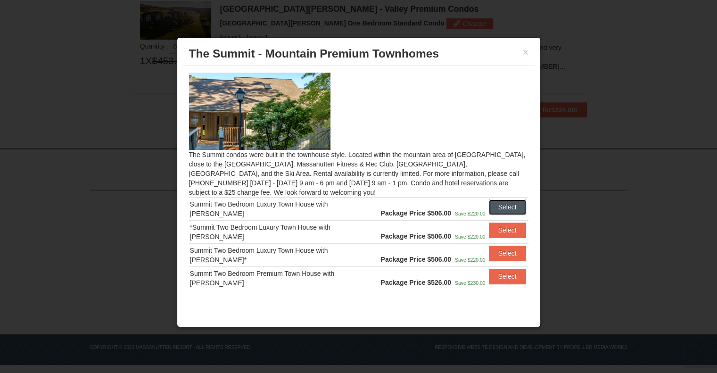
click at [497, 201] on button "Select" at bounding box center [507, 206] width 37 height 15
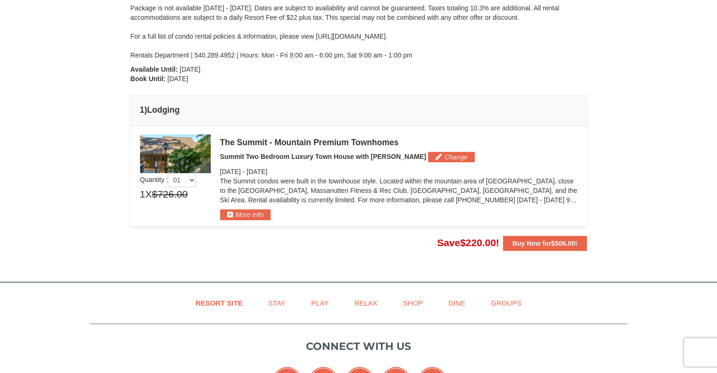
scroll to position [186, 0]
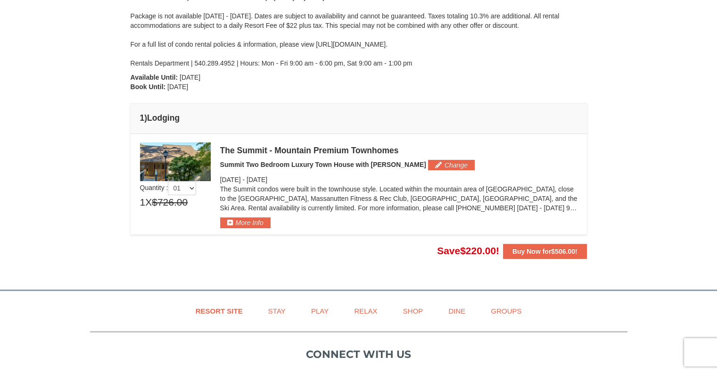
click at [433, 169] on div "The Summit - Mountain Premium Townhomes Summit Two Bedroom Luxury Town House wi…" at bounding box center [398, 185] width 357 height 86
click at [433, 167] on button "Change" at bounding box center [451, 165] width 47 height 10
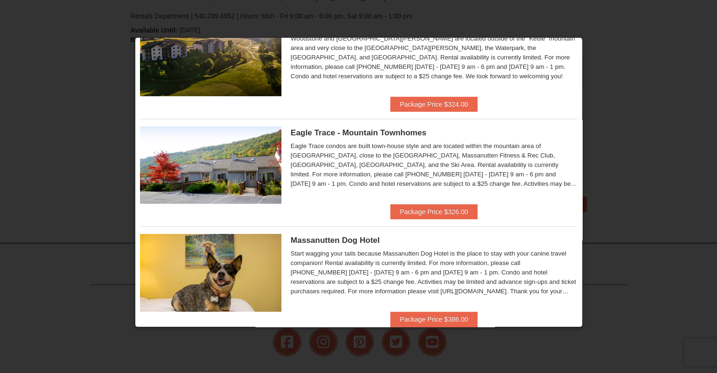
scroll to position [189, 0]
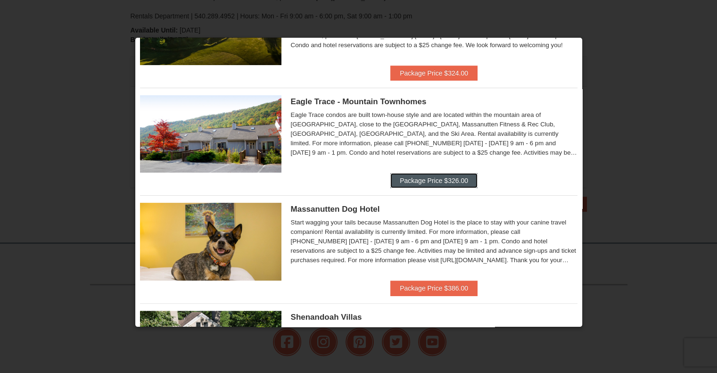
click at [446, 180] on button "Package Price $326.00" at bounding box center [433, 180] width 87 height 15
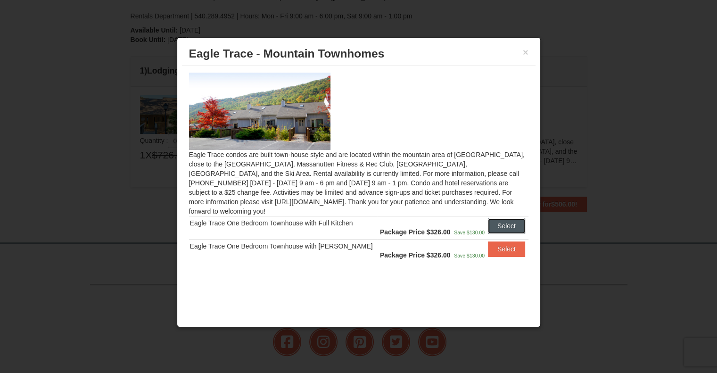
click at [500, 218] on button "Select" at bounding box center [506, 225] width 37 height 15
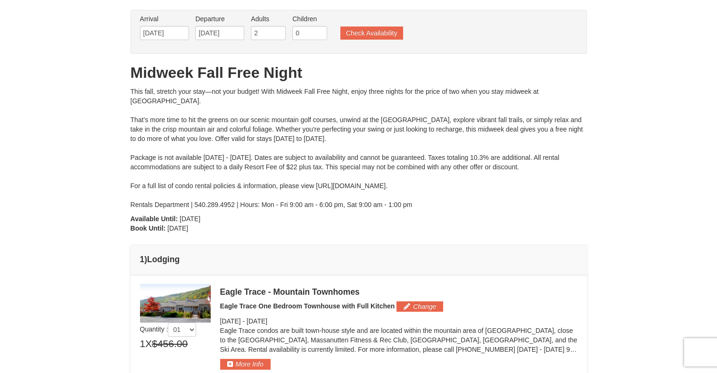
scroll to position [91, 0]
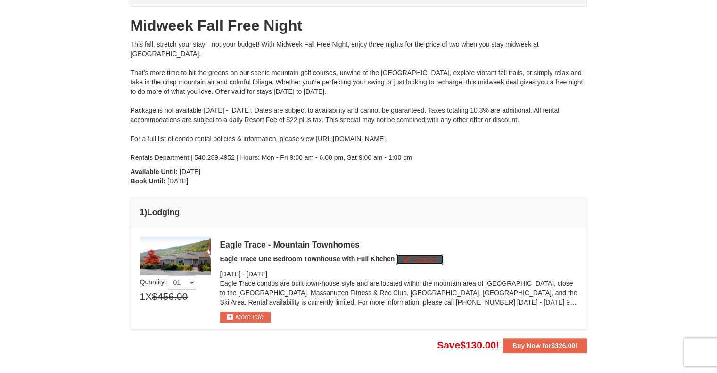
click at [410, 261] on button "Change" at bounding box center [420, 259] width 47 height 10
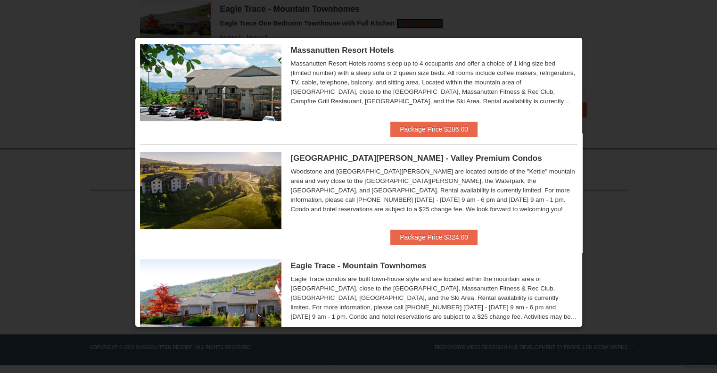
scroll to position [47, 0]
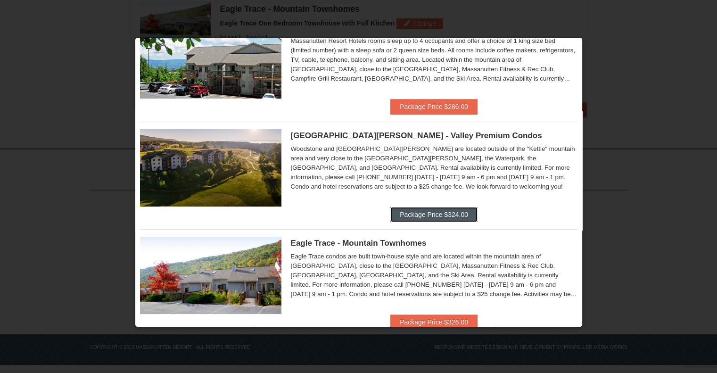
click at [423, 215] on button "Package Price $324.00" at bounding box center [433, 214] width 87 height 15
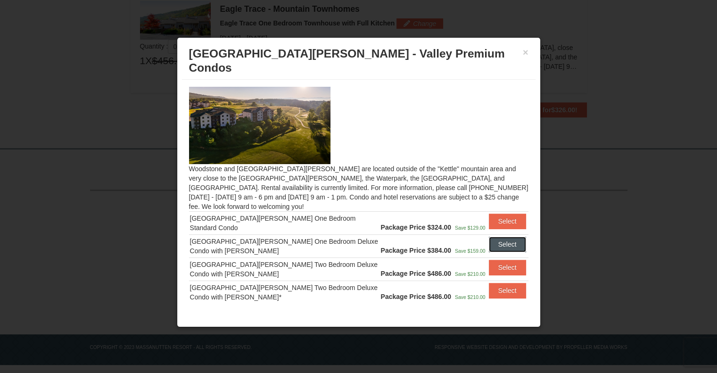
click at [502, 237] on button "Select" at bounding box center [507, 244] width 37 height 15
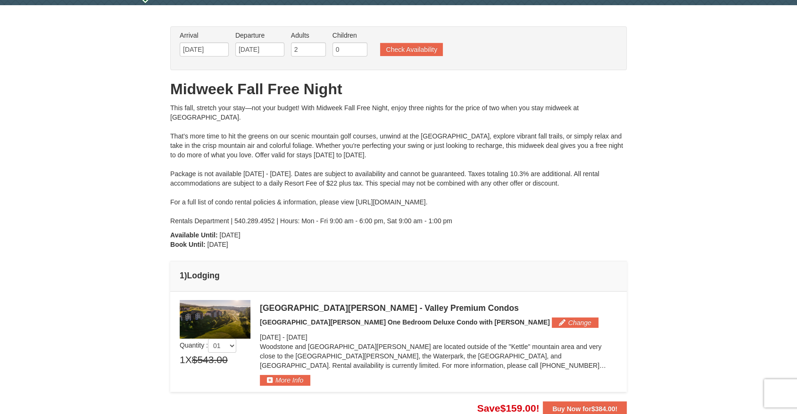
scroll to position [52, 0]
